Goal: Task Accomplishment & Management: Manage account settings

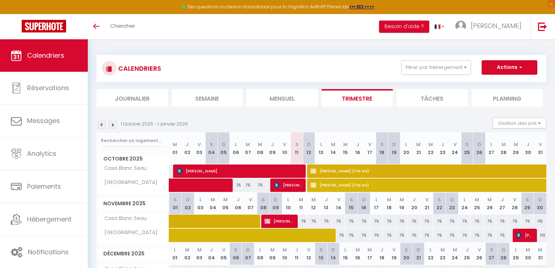
click at [102, 125] on img at bounding box center [102, 125] width 8 height 8
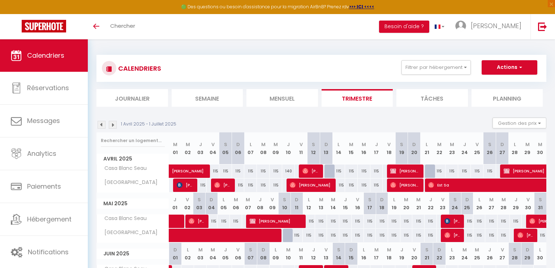
click at [102, 125] on img at bounding box center [102, 125] width 8 height 8
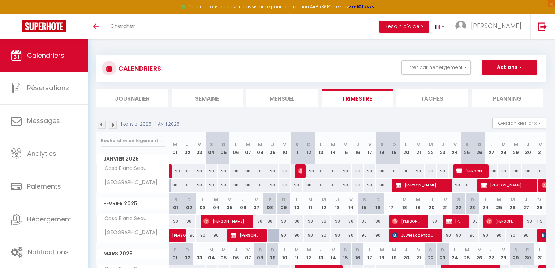
click at [112, 124] on img at bounding box center [113, 125] width 8 height 8
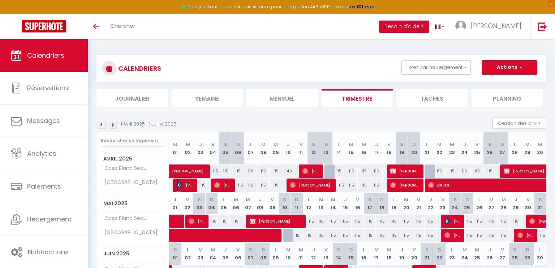
click at [186, 183] on span "Soltana Bouzenzana" at bounding box center [185, 185] width 17 height 14
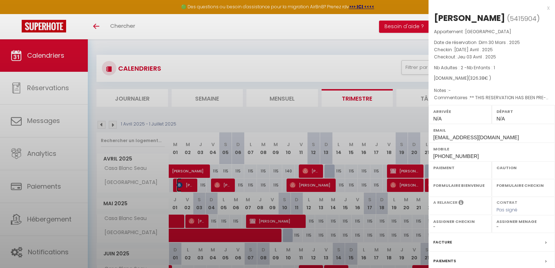
select select "KO"
select select "0"
select select "1"
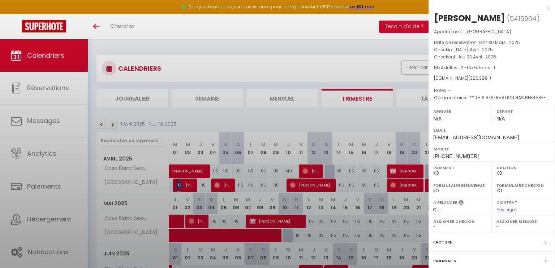
select select
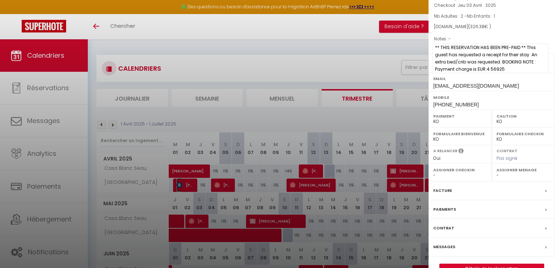
scroll to position [78, 0]
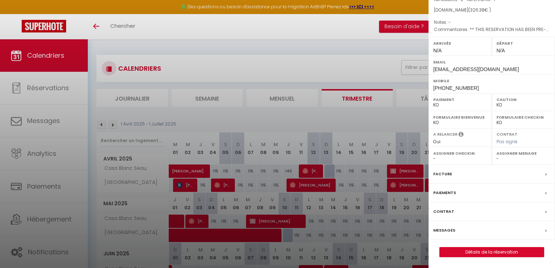
click at [450, 176] on label "Facture" at bounding box center [442, 174] width 19 height 8
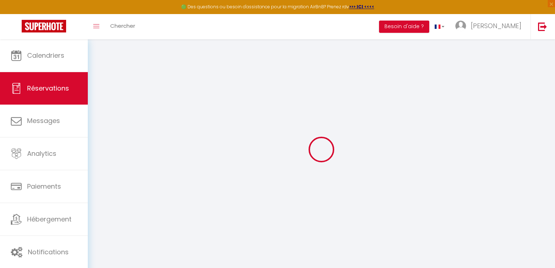
select select "cleaning"
select select "taxes"
select select
checkbox input "false"
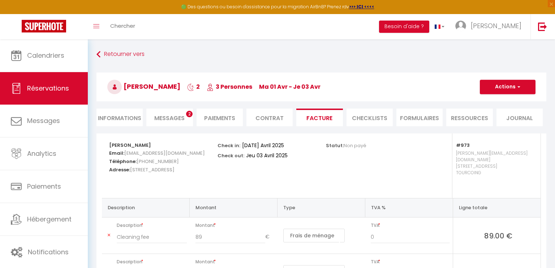
click at [166, 117] on span "Messages" at bounding box center [169, 118] width 30 height 8
select select
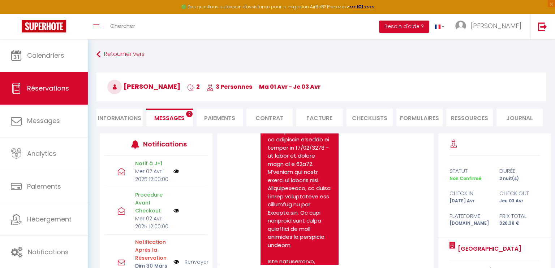
scroll to position [1197, 0]
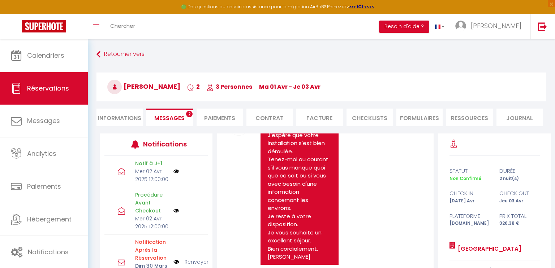
select select
click at [115, 115] on li "Informations" at bounding box center [119, 118] width 46 height 18
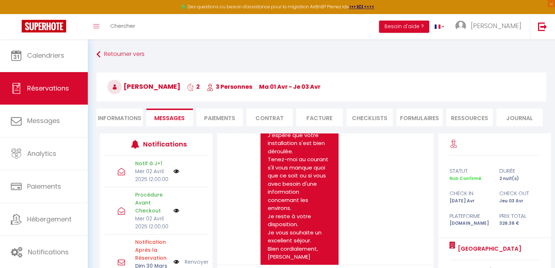
select select
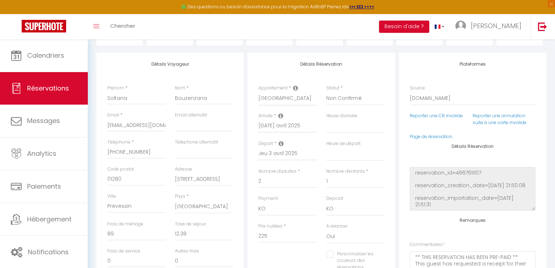
scroll to position [82, 0]
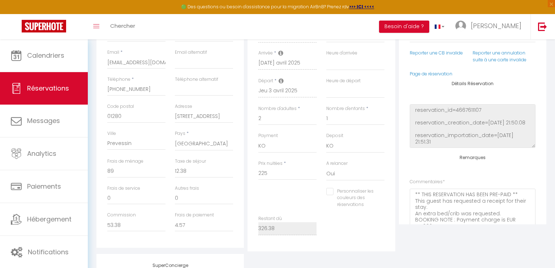
select select
checkbox input "false"
select select
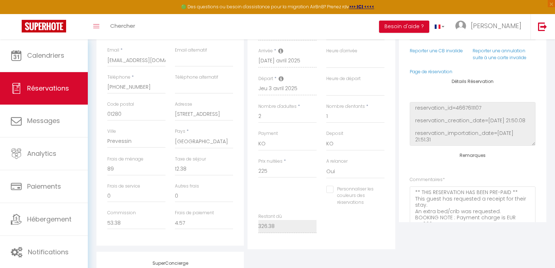
select select
checkbox input "false"
select select
checkbox input "false"
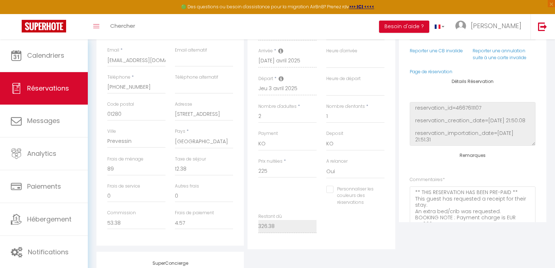
select select
checkbox input "false"
click at [116, 112] on input "01280" at bounding box center [136, 114] width 58 height 13
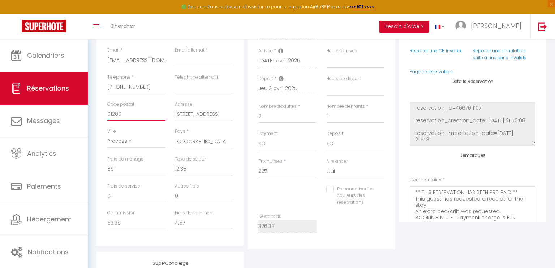
type input "7"
select select
checkbox input "false"
type input "74"
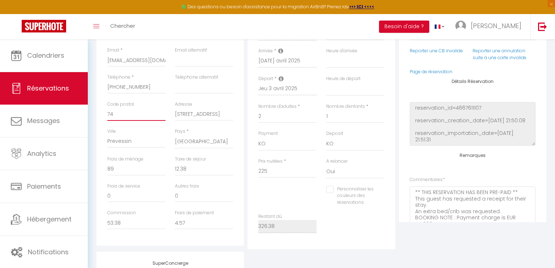
select select
checkbox input "false"
type input "741"
select select
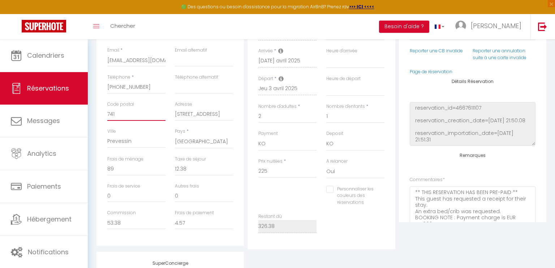
select select
checkbox input "false"
type input "7410"
select select
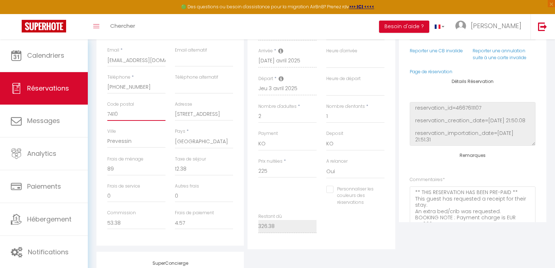
checkbox input "false"
type input "74100"
select select
checkbox input "false"
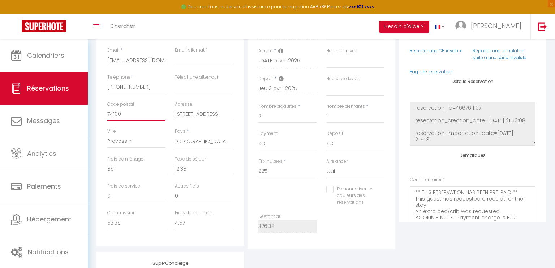
type input "74100"
click at [198, 114] on input "102 impasse de la charmille" at bounding box center [204, 114] width 58 height 13
click at [117, 141] on input "Prevessin" at bounding box center [136, 141] width 58 height 13
paste input "Étrembières"
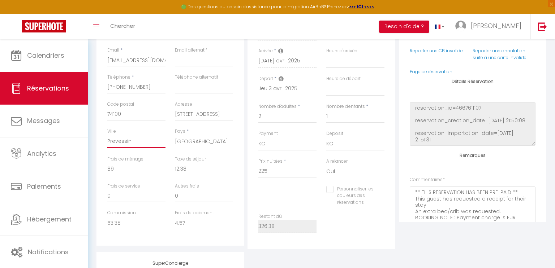
type input "Étrembières"
select select
checkbox input "false"
type input "Étrembières"
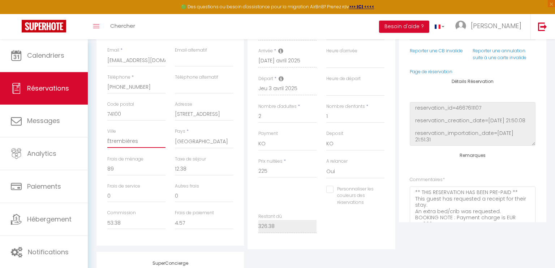
select select
checkbox input "false"
click at [206, 112] on input "102 impasse de la charmille" at bounding box center [204, 114] width 58 height 13
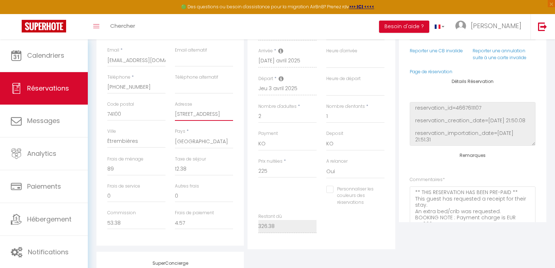
paste input "21 rue de l'industri"
type input "[STREET_ADDRESS]"
select select
checkbox input "false"
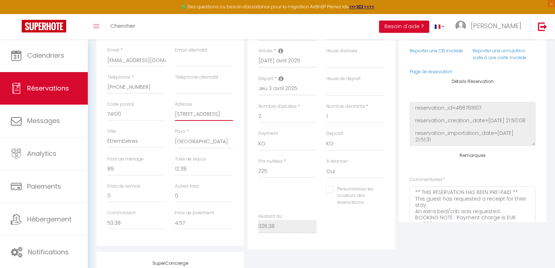
select select
checkbox input "false"
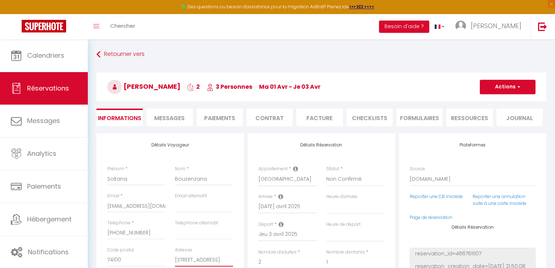
type input "[STREET_ADDRESS]"
click at [503, 83] on button "Actions" at bounding box center [508, 87] width 56 height 14
click at [493, 101] on link "Enregistrer" at bounding box center [500, 102] width 57 height 9
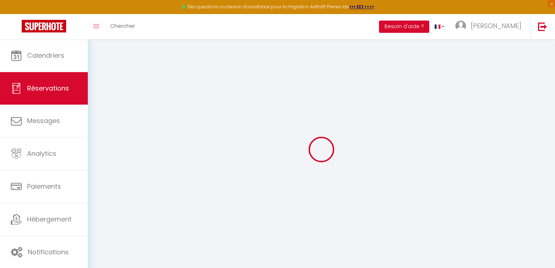
select select "not_cancelled"
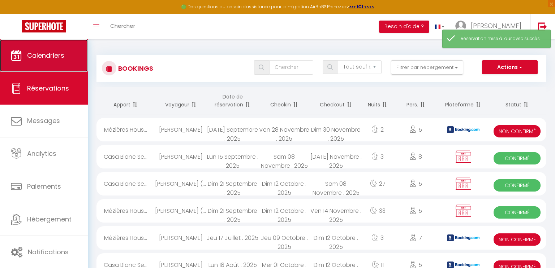
click at [43, 59] on span "Calendriers" at bounding box center [45, 55] width 37 height 9
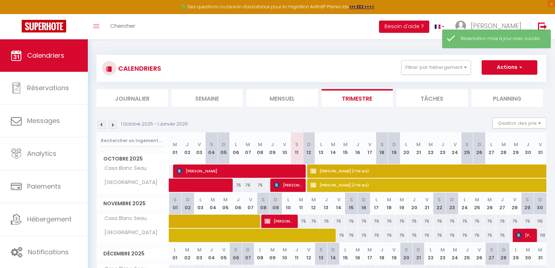
click at [101, 124] on img at bounding box center [102, 125] width 8 height 8
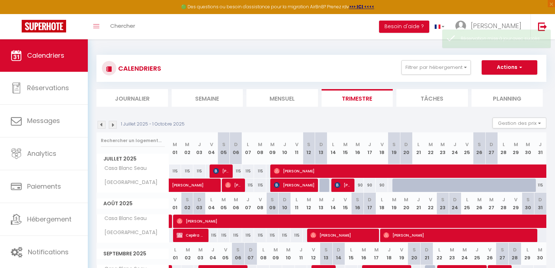
click at [101, 124] on img at bounding box center [102, 125] width 8 height 8
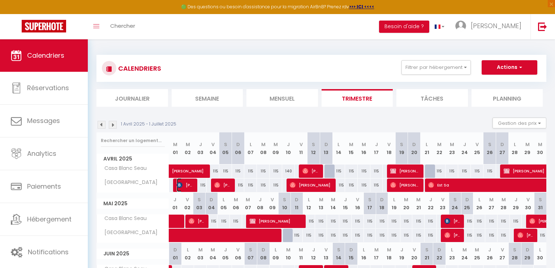
click at [184, 184] on span "Soltana Bouzenzana" at bounding box center [185, 185] width 17 height 14
select select "KO"
select select "0"
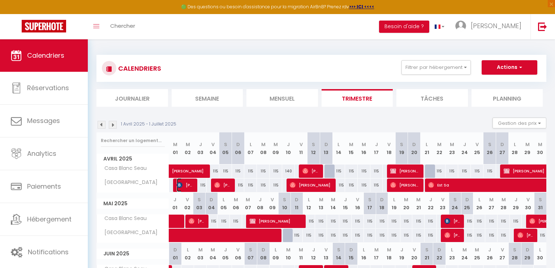
select select "1"
select select
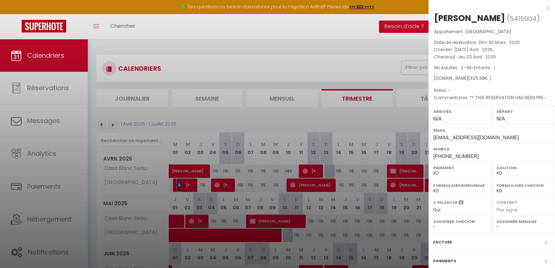
scroll to position [78, 0]
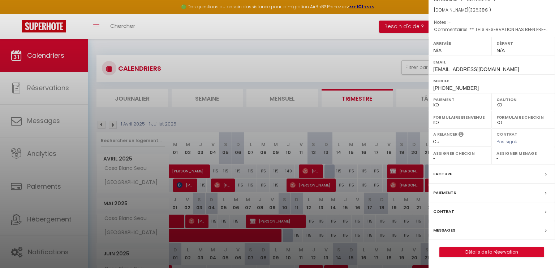
click at [447, 174] on label "Facture" at bounding box center [442, 174] width 19 height 8
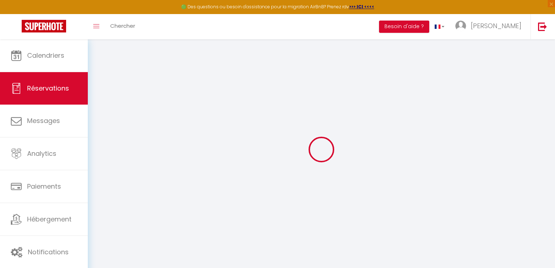
select select "cleaning"
select select "taxes"
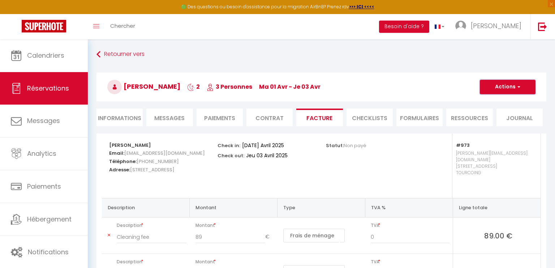
click at [516, 91] on button "Actions" at bounding box center [508, 87] width 56 height 14
click at [505, 111] on link "Aperçu et éditer" at bounding box center [502, 112] width 61 height 9
click at [110, 119] on li "Informations" at bounding box center [119, 118] width 46 height 18
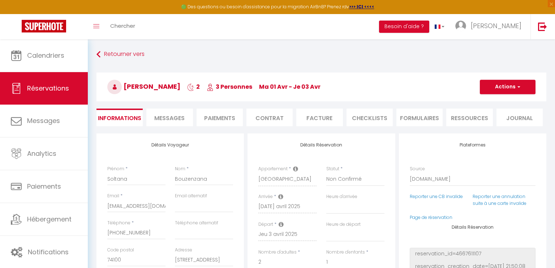
select select
click at [132, 178] on input "Soltana" at bounding box center [136, 179] width 58 height 13
click at [185, 178] on input "Bouzenzana" at bounding box center [204, 179] width 58 height 13
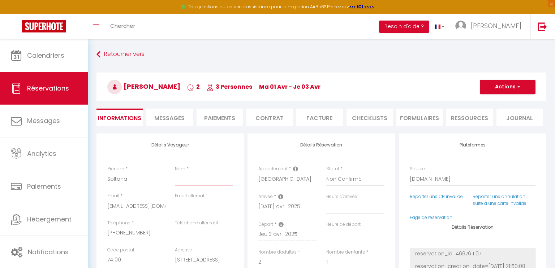
select select
checkbox input "false"
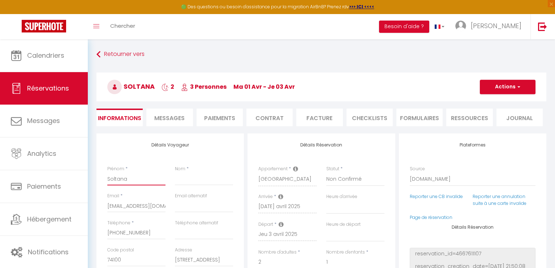
click at [144, 175] on input "Soltana" at bounding box center [136, 179] width 58 height 13
type input "Soltana"
select select
checkbox input "false"
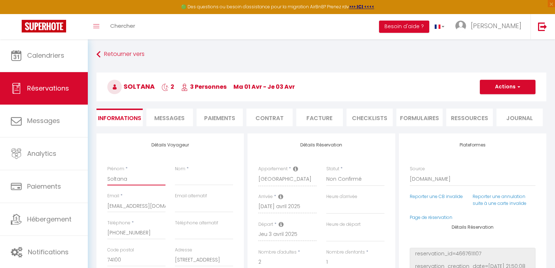
paste input "Bouzenzana"
type input "Soltana Bouzenzana"
select select
checkbox input "false"
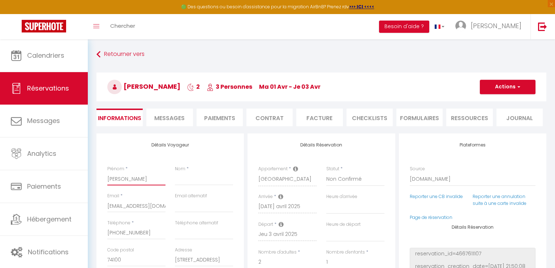
type input "Soltana Bouzenzana"
click at [200, 181] on input "Nom" at bounding box center [204, 179] width 58 height 13
type input "-"
select select
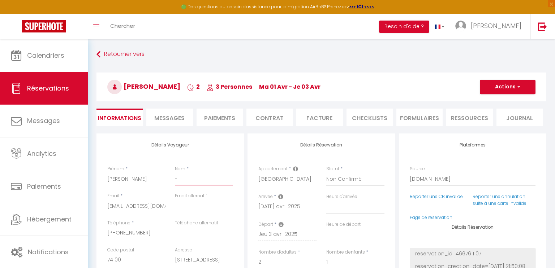
checkbox input "false"
type input "-"
select select
checkbox input "false"
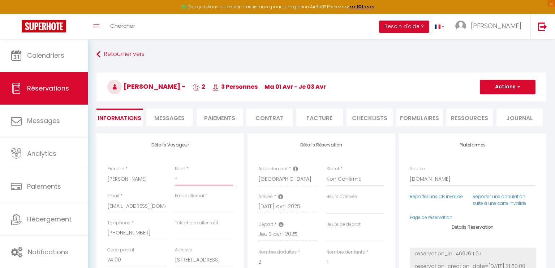
paste input "Club café Etrembières"
type input "- Club café Etrembières"
select select
checkbox input "false"
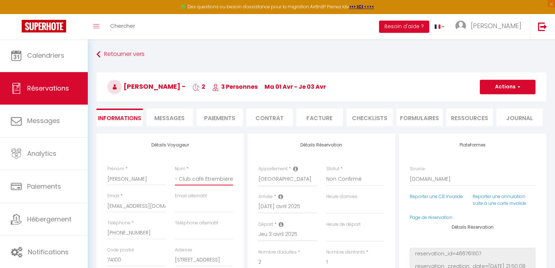
scroll to position [0, 3]
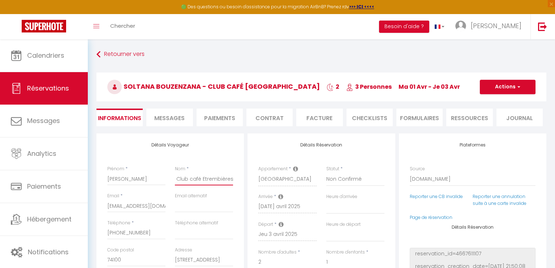
type input "- Club café Etrembières"
click at [499, 85] on button "Actions" at bounding box center [508, 87] width 56 height 14
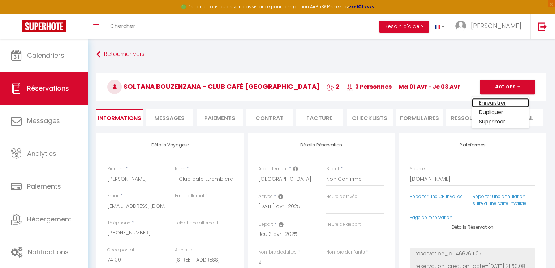
click at [492, 104] on link "Enregistrer" at bounding box center [500, 102] width 57 height 9
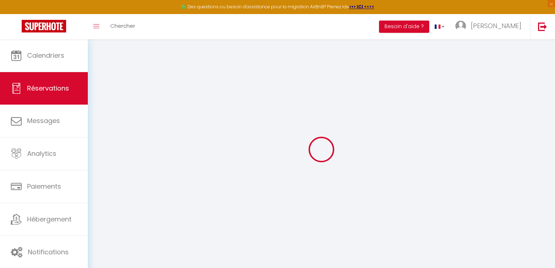
select select "not_cancelled"
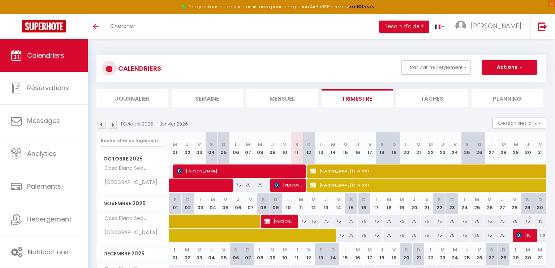
click at [101, 125] on img at bounding box center [102, 125] width 8 height 8
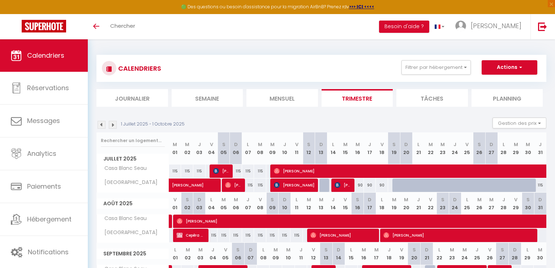
click at [104, 125] on img at bounding box center [102, 125] width 8 height 8
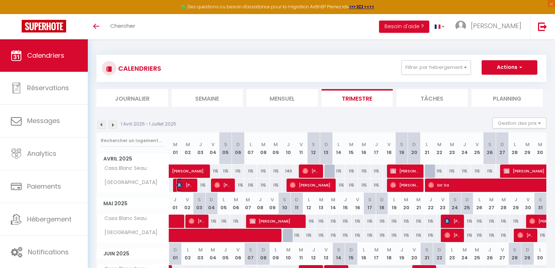
click at [185, 185] on span "Soltana Bouzenzana" at bounding box center [185, 185] width 17 height 14
select select "KO"
select select "0"
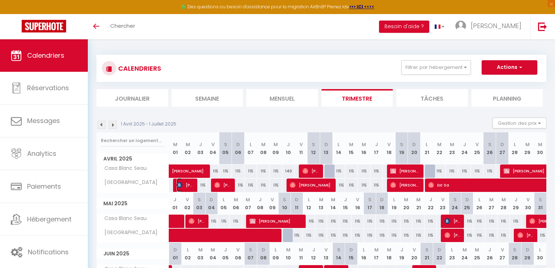
select select "1"
select select
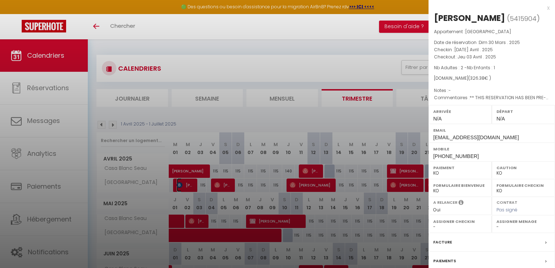
scroll to position [78, 0]
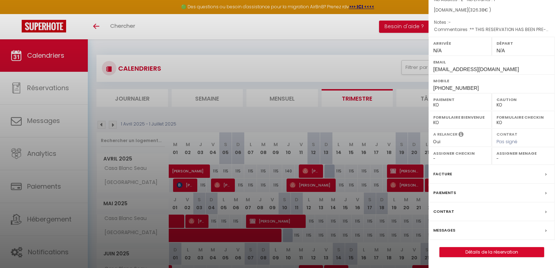
click at [452, 174] on div "Facture" at bounding box center [491, 174] width 126 height 19
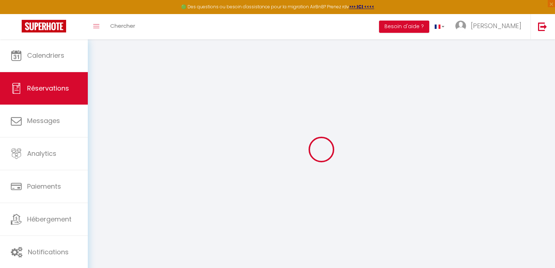
select select
checkbox input "false"
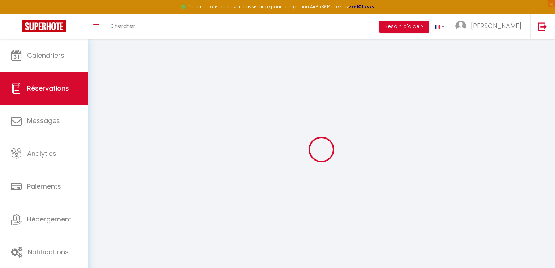
type textarea "** THIS RESERVATION HAS BEEN PRE-PAID ** This guest has requested a receipt for…"
type input "89"
type input "12.38"
select select
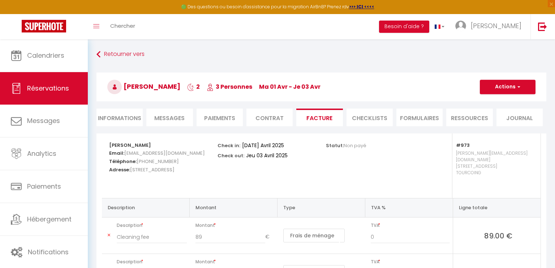
select select
click at [121, 117] on li "Informations" at bounding box center [119, 118] width 46 height 18
select select
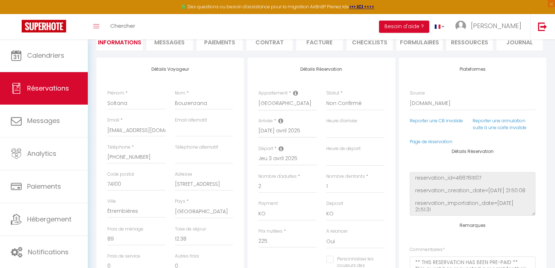
scroll to position [75, 0]
click at [132, 103] on input "Soltana" at bounding box center [136, 103] width 58 height 13
click at [210, 104] on input "Bouzenzana" at bounding box center [204, 103] width 58 height 13
select select
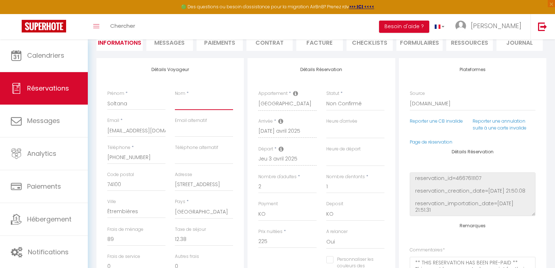
select select
checkbox input "false"
type input "Bouzenzana"
select select
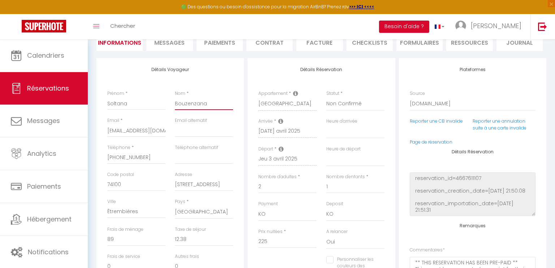
checkbox input "false"
type input "Bouzenzana"
select select
checkbox input "false"
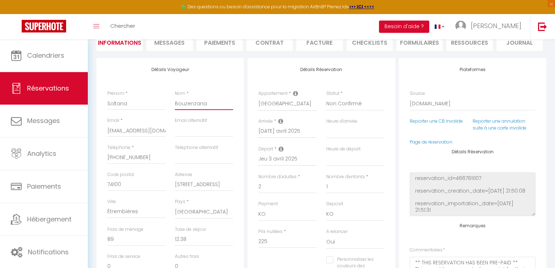
type input "Bouzenzana -"
select select
checkbox input "false"
type input "Bouzenzana -"
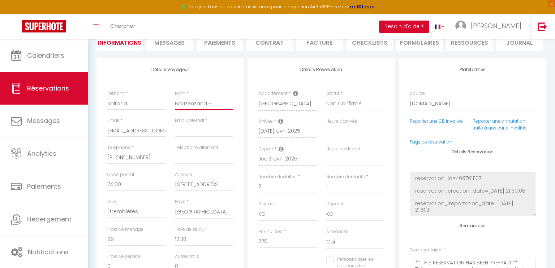
select select
checkbox input "false"
paste input "Club café Etrembières"
type input "Bouzenzana - Club café Etrembières"
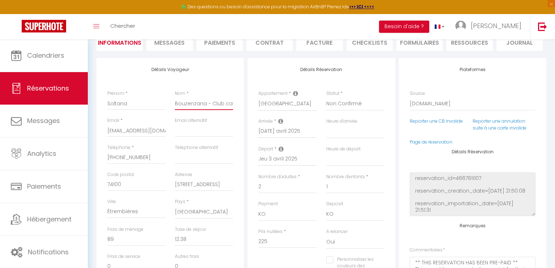
select select
checkbox input "false"
drag, startPoint x: 177, startPoint y: 103, endPoint x: 160, endPoint y: 103, distance: 17.0
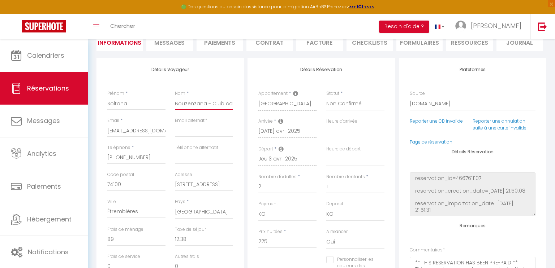
click at [160, 103] on div "Prénom * Soltana Nom * Bouzenzana - Club café Etrembières" at bounding box center [170, 103] width 135 height 27
type input "Club café Etrembières"
select select
checkbox input "false"
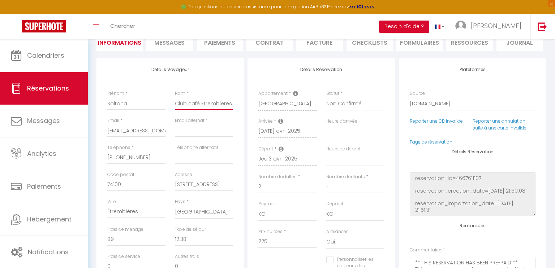
type input "Club café Etrembières"
click at [144, 102] on input "Soltana" at bounding box center [136, 103] width 58 height 13
type input "Soltana"
select select
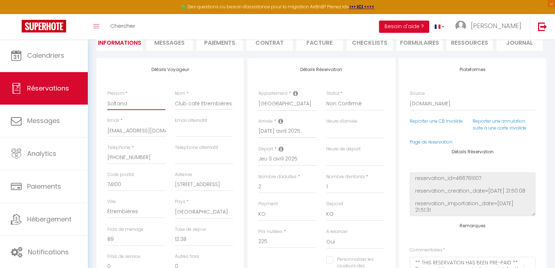
checkbox input "false"
paste input "Bouzenzana -"
type input "Soltana Bouzenzana -"
select select
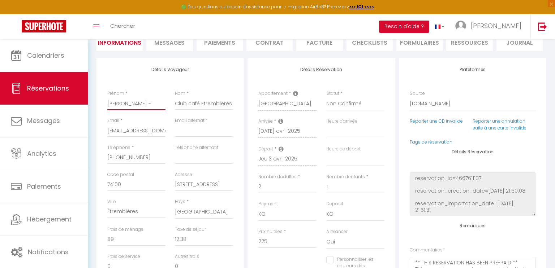
checkbox input "false"
type input "Soltana Bouzenzana -"
select select
checkbox input "false"
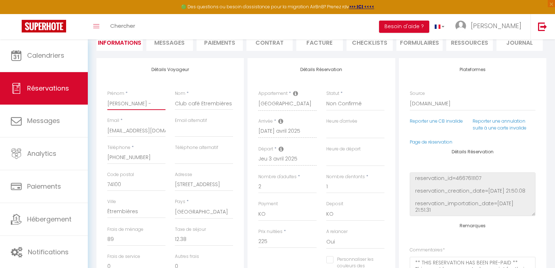
type input "Soltana Bouzenzana"
select select
checkbox input "false"
type input "Soltana Bouzenzana"
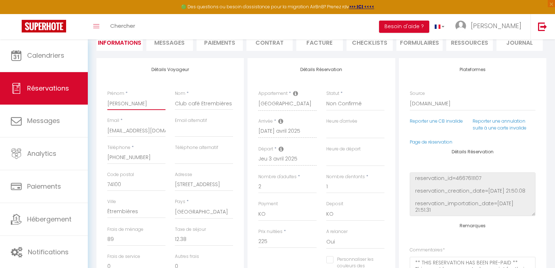
select select
checkbox input "false"
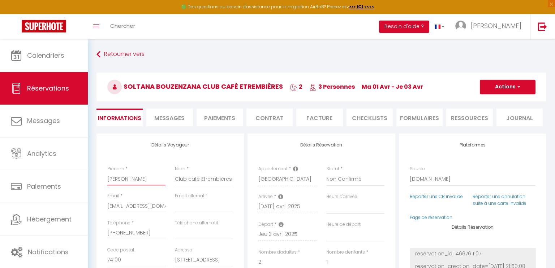
type input "Soltana Bouzenzana"
click at [503, 87] on button "Actions" at bounding box center [508, 87] width 56 height 14
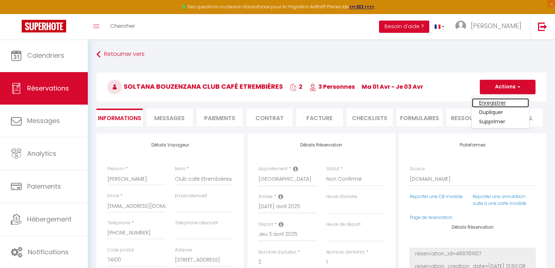
click at [489, 101] on link "Enregistrer" at bounding box center [500, 102] width 57 height 9
select select "not_cancelled"
